Goal: Information Seeking & Learning: Learn about a topic

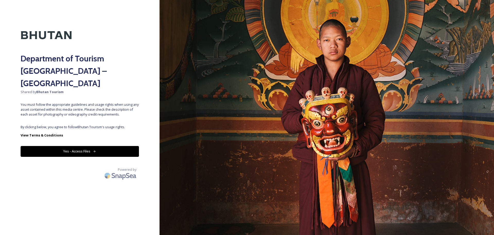
click at [93, 150] on icon at bounding box center [94, 151] width 3 height 3
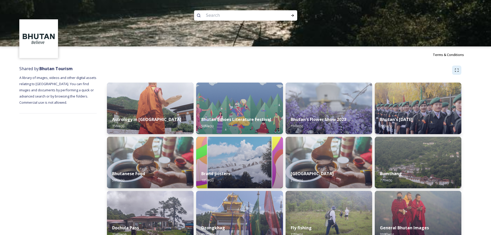
click at [457, 69] on icon at bounding box center [456, 70] width 4 height 4
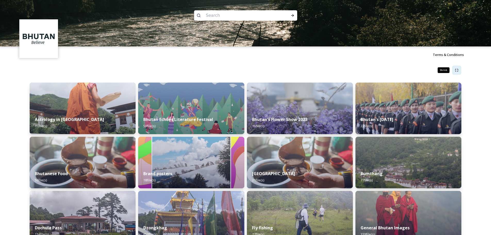
click at [457, 69] on icon at bounding box center [456, 70] width 4 height 4
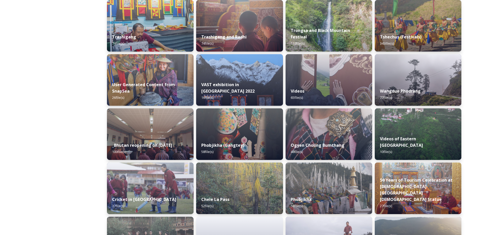
scroll to position [608, 0]
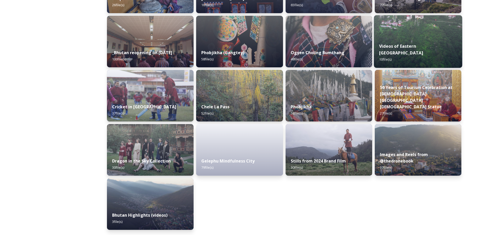
click at [419, 38] on img at bounding box center [417, 41] width 88 height 53
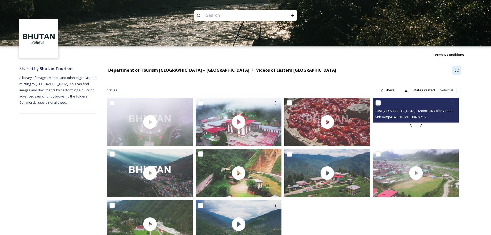
click at [400, 131] on div at bounding box center [416, 122] width 86 height 48
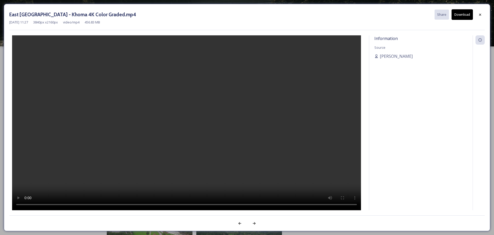
click at [481, 15] on icon at bounding box center [481, 15] width 4 height 4
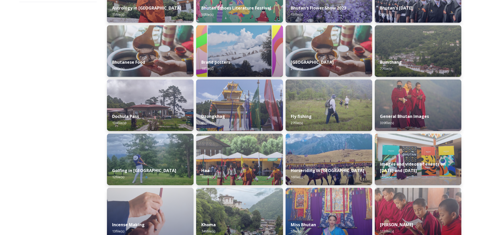
scroll to position [180, 0]
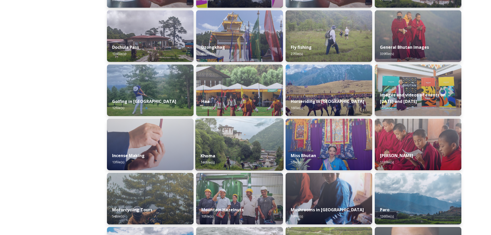
click at [245, 149] on div "Khoma 146 file(s)" at bounding box center [239, 158] width 88 height 23
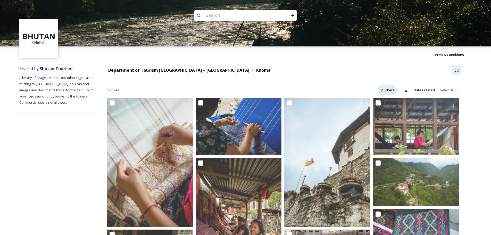
click at [388, 89] on div "Filters" at bounding box center [386, 90] width 19 height 10
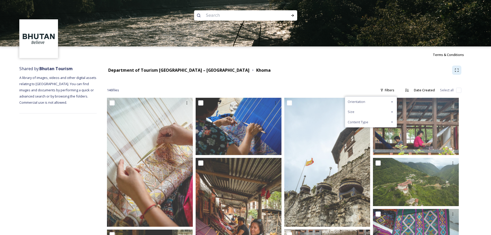
click at [392, 123] on icon at bounding box center [392, 122] width 4 height 4
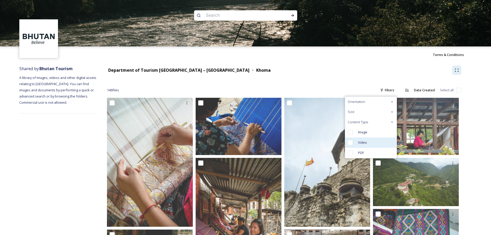
click at [358, 143] on span "Video" at bounding box center [362, 142] width 9 height 5
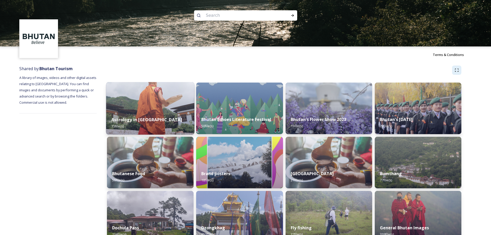
click at [148, 96] on img at bounding box center [150, 108] width 88 height 53
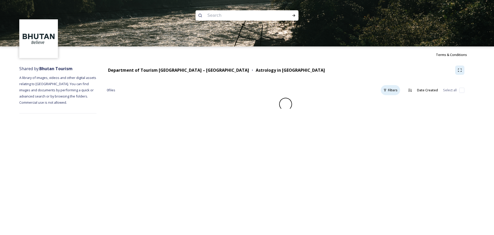
click at [389, 89] on div "Filters" at bounding box center [390, 90] width 19 height 10
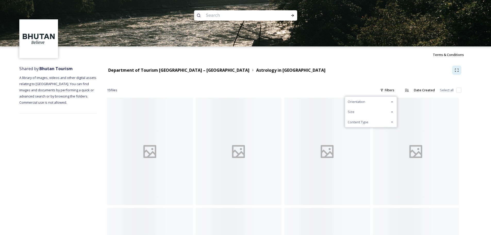
click at [369, 121] on div "Content Type" at bounding box center [371, 122] width 52 height 10
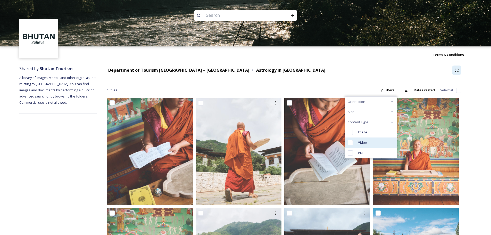
click at [365, 143] on span "Video" at bounding box center [362, 142] width 9 height 5
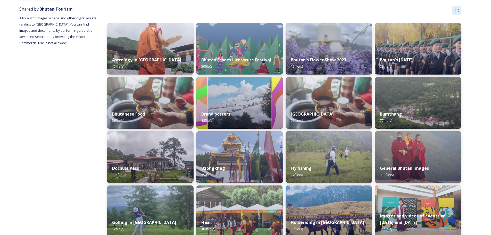
scroll to position [77, 0]
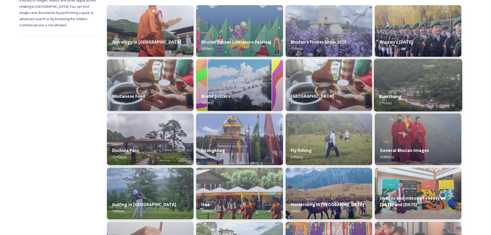
click at [421, 80] on img at bounding box center [417, 85] width 88 height 53
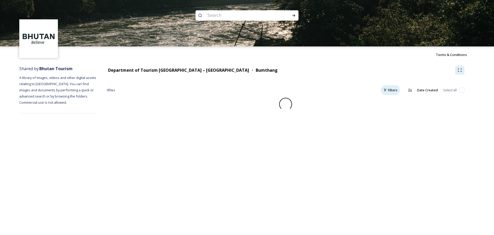
click at [390, 90] on div "Filters" at bounding box center [390, 90] width 19 height 10
click at [359, 123] on span "Content Type" at bounding box center [361, 121] width 21 height 5
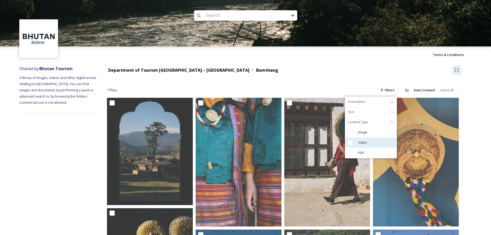
click at [363, 145] on div "Video" at bounding box center [371, 142] width 52 height 10
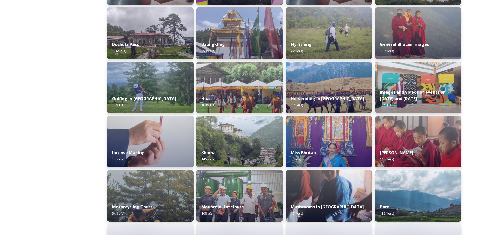
scroll to position [206, 0]
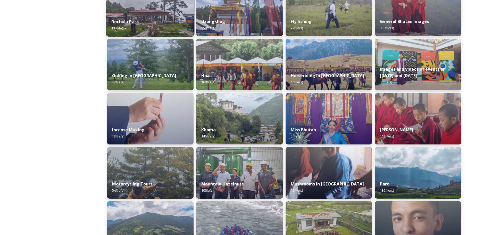
click at [139, 20] on strong "Dochula Pass" at bounding box center [124, 22] width 27 height 6
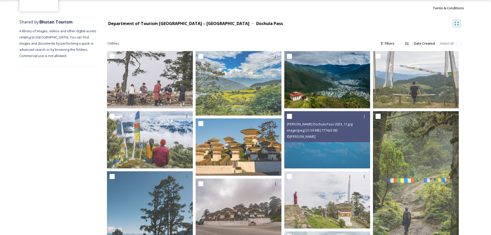
scroll to position [26, 0]
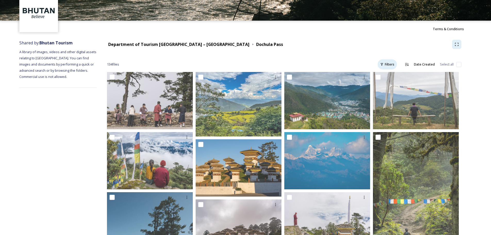
click at [387, 65] on div "Filters" at bounding box center [386, 64] width 19 height 10
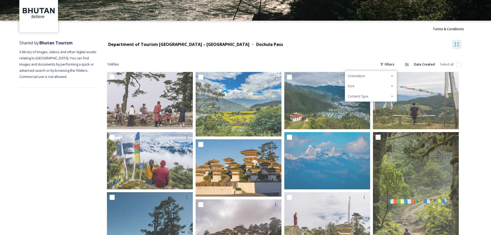
click at [372, 98] on div "Content Type" at bounding box center [371, 96] width 52 height 10
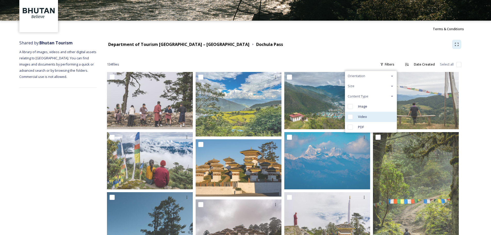
click at [359, 120] on div "Video" at bounding box center [371, 117] width 52 height 10
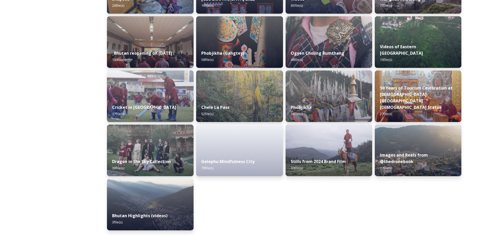
scroll to position [608, 0]
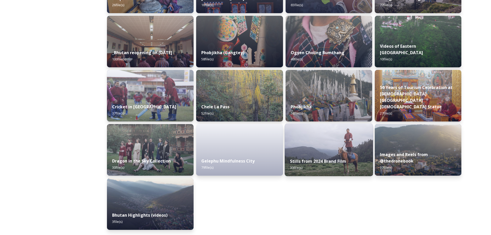
click at [317, 131] on img at bounding box center [328, 149] width 88 height 53
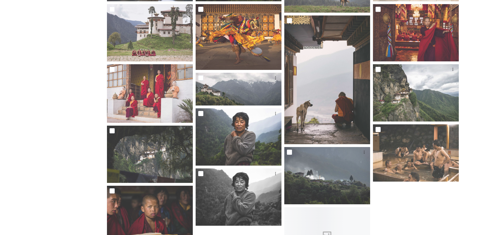
scroll to position [335, 0]
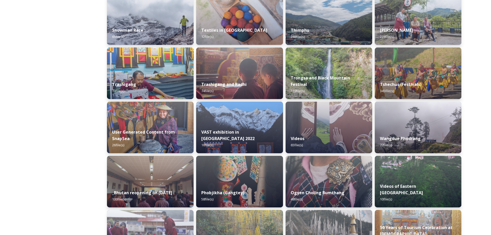
scroll to position [489, 0]
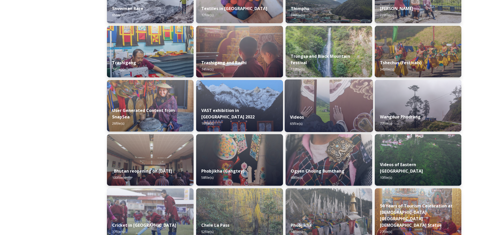
click at [321, 104] on img at bounding box center [328, 105] width 88 height 53
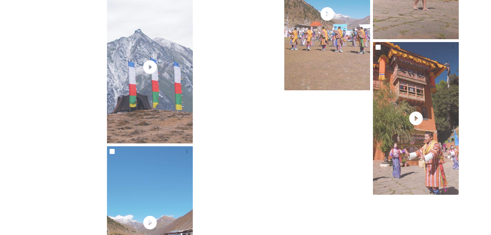
scroll to position [1967, 0]
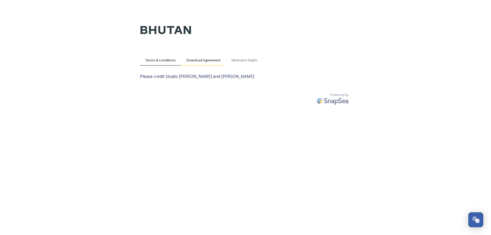
click at [206, 61] on span "Download Agreement" at bounding box center [203, 60] width 34 height 5
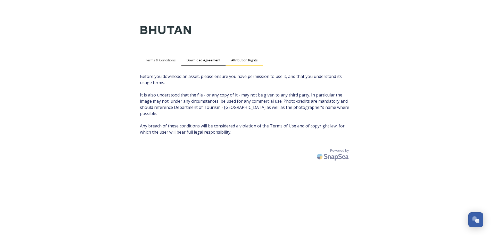
click at [244, 60] on span "Attribution Rights" at bounding box center [244, 60] width 27 height 5
click at [209, 60] on span "Download Agreement" at bounding box center [203, 60] width 34 height 5
click at [252, 60] on span "Attribution Rights" at bounding box center [244, 60] width 27 height 5
click at [158, 62] on span "Terms & Conditions" at bounding box center [160, 60] width 30 height 5
